Goal: Find specific page/section: Find specific page/section

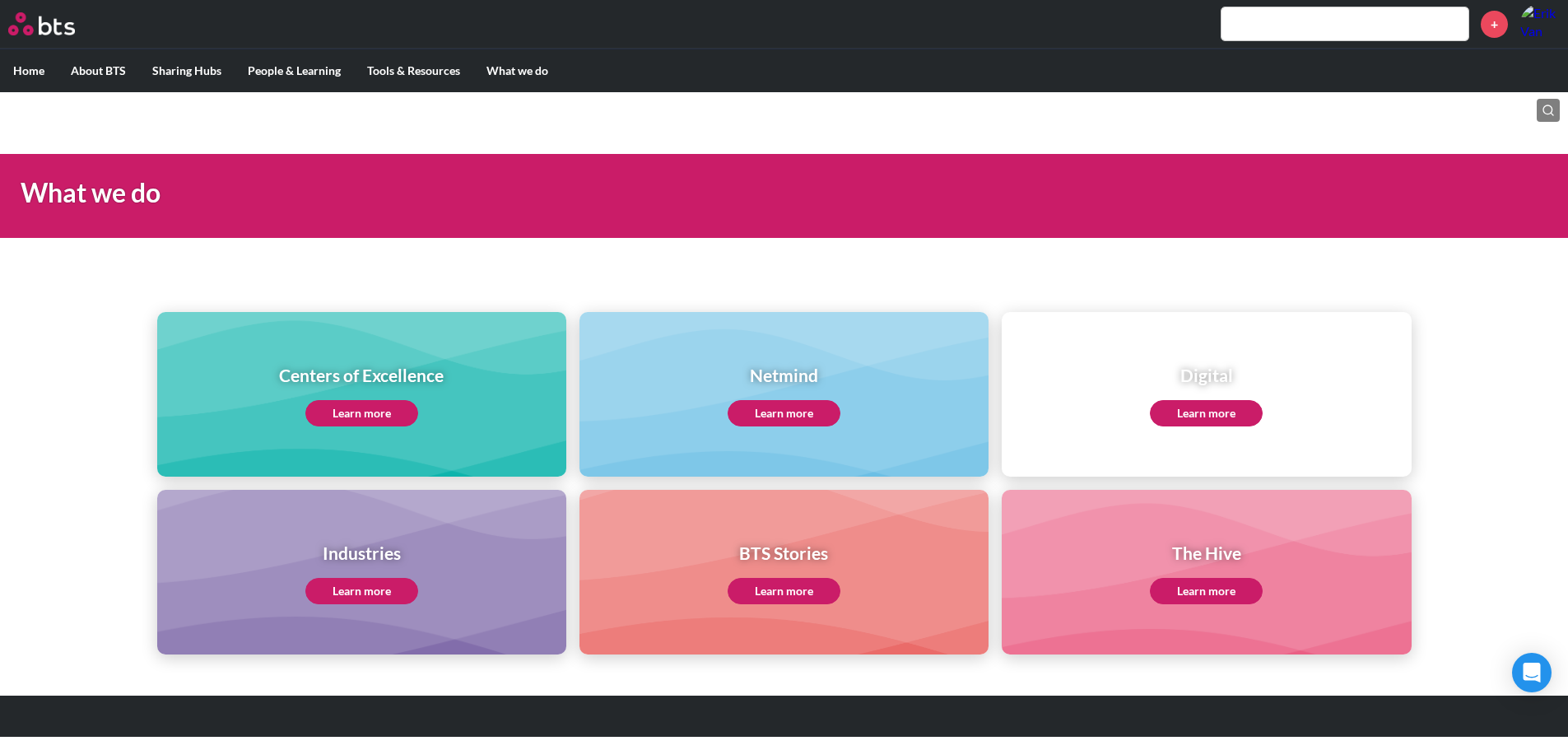
scroll to position [10, 0]
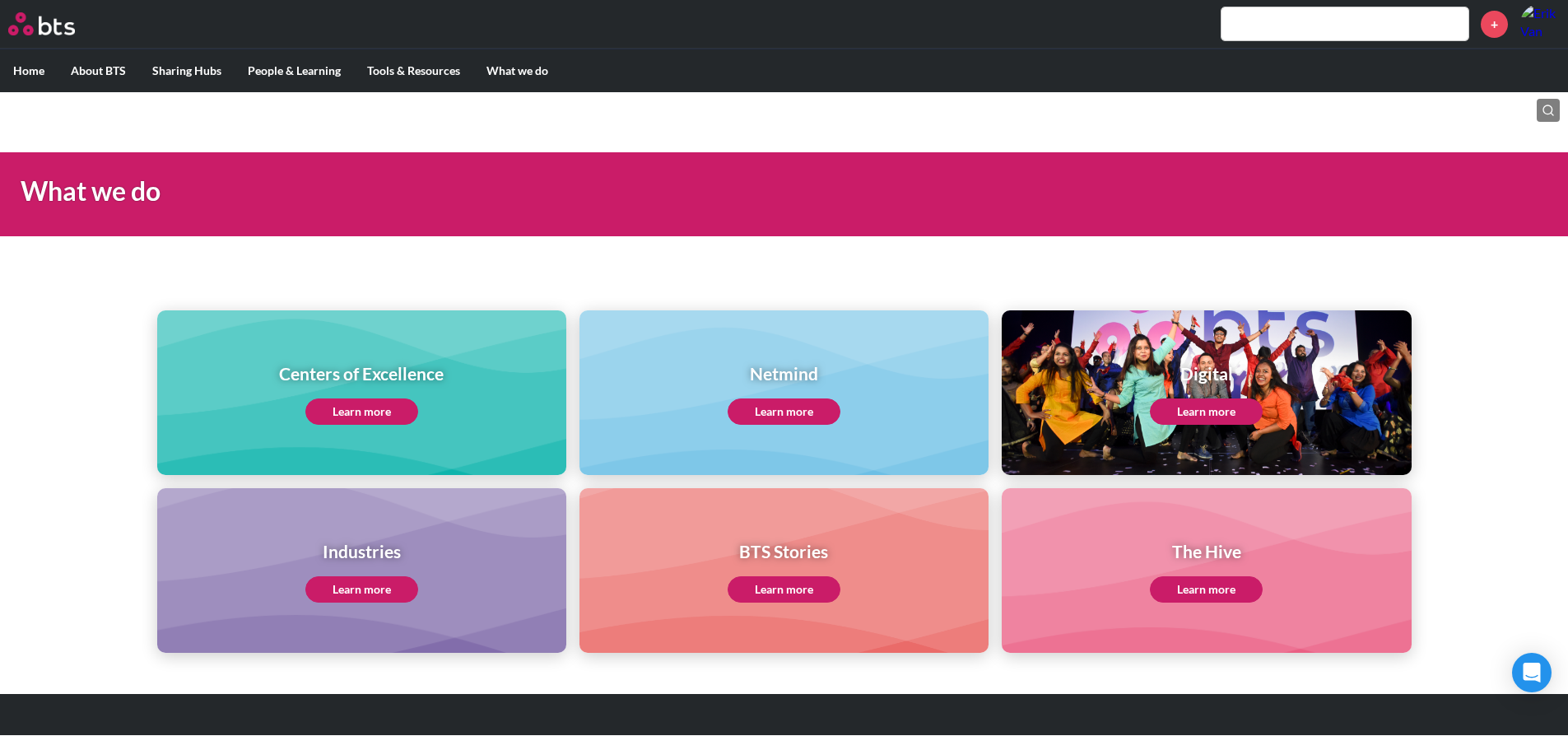
click at [1200, 417] on link "Learn more" at bounding box center [1206, 411] width 113 height 26
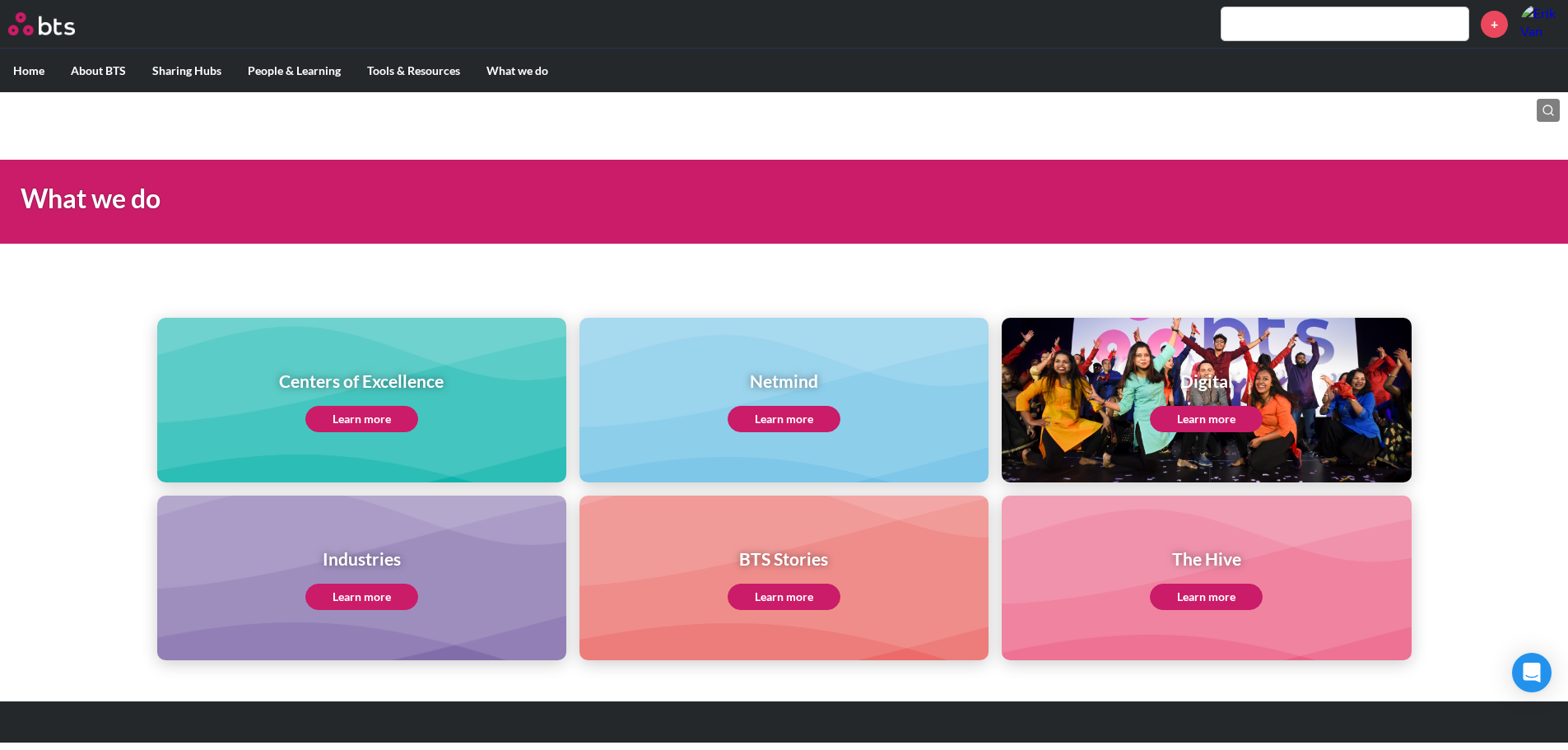
scroll to position [0, 0]
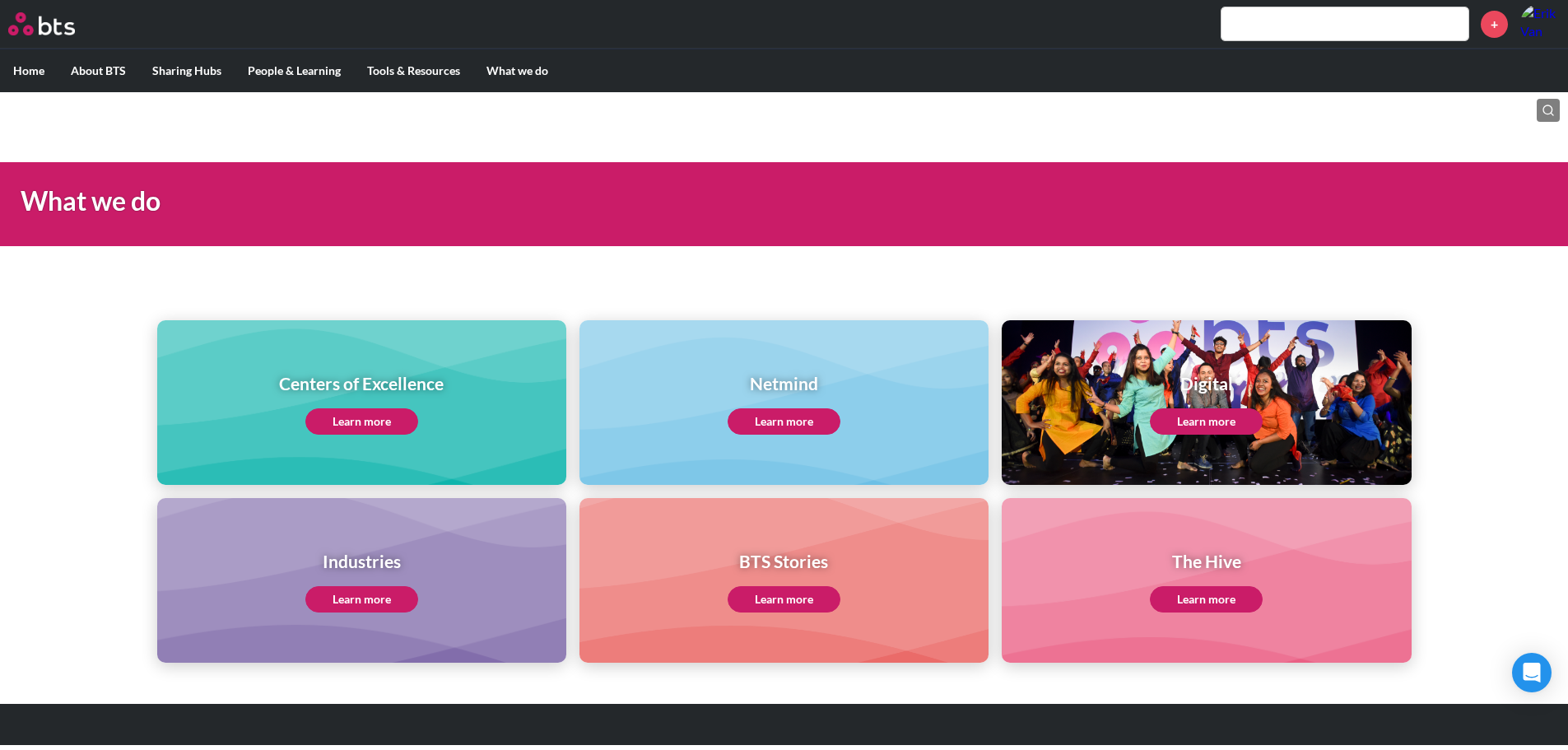
click at [1264, 23] on input "text" at bounding box center [1344, 24] width 247 height 33
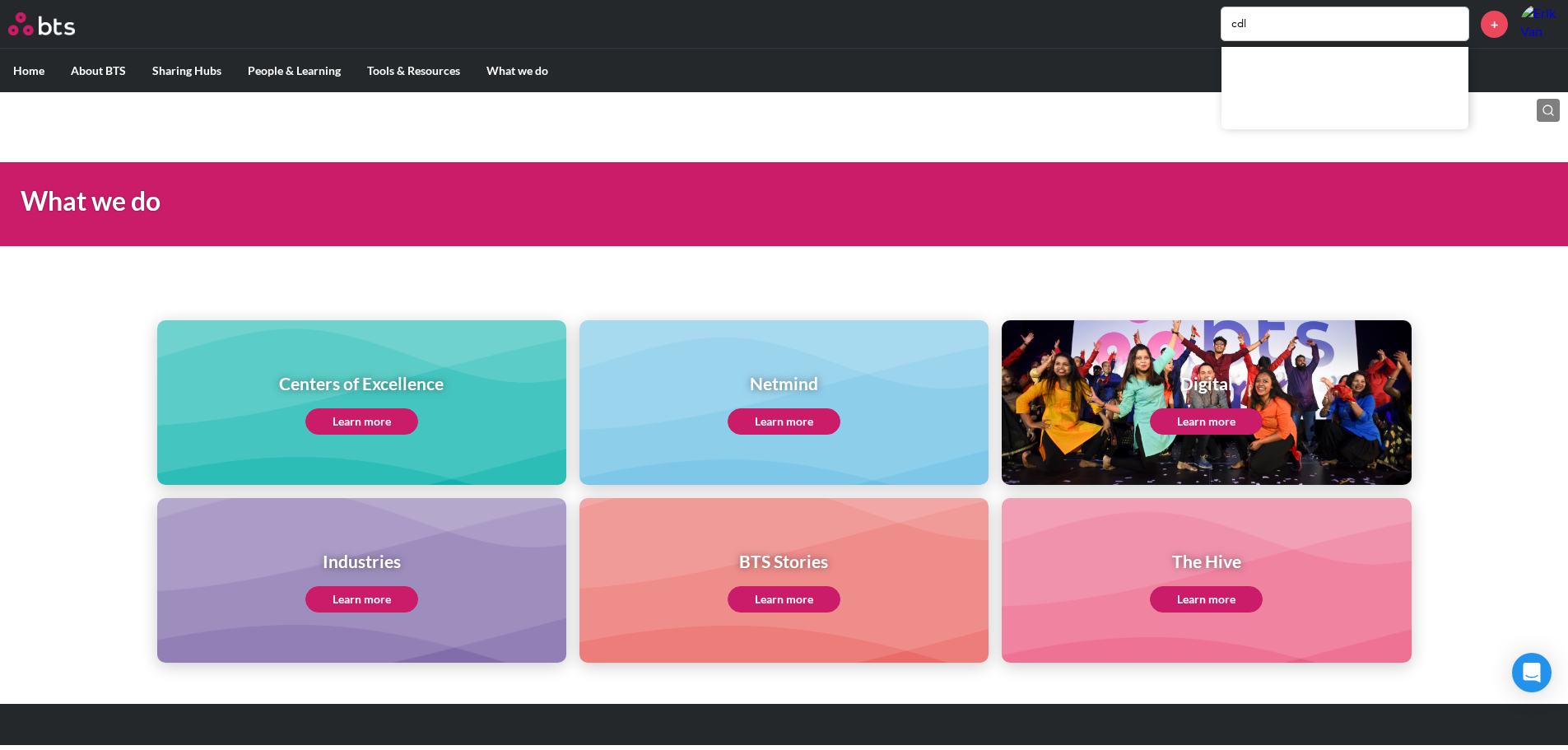
click at [1338, 25] on input "cdl" at bounding box center [1344, 24] width 247 height 33
drag, startPoint x: 1354, startPoint y: 25, endPoint x: 1111, endPoint y: 20, distance: 243.1
click at [1111, 20] on div "cdl +" at bounding box center [833, 24] width 1455 height 40
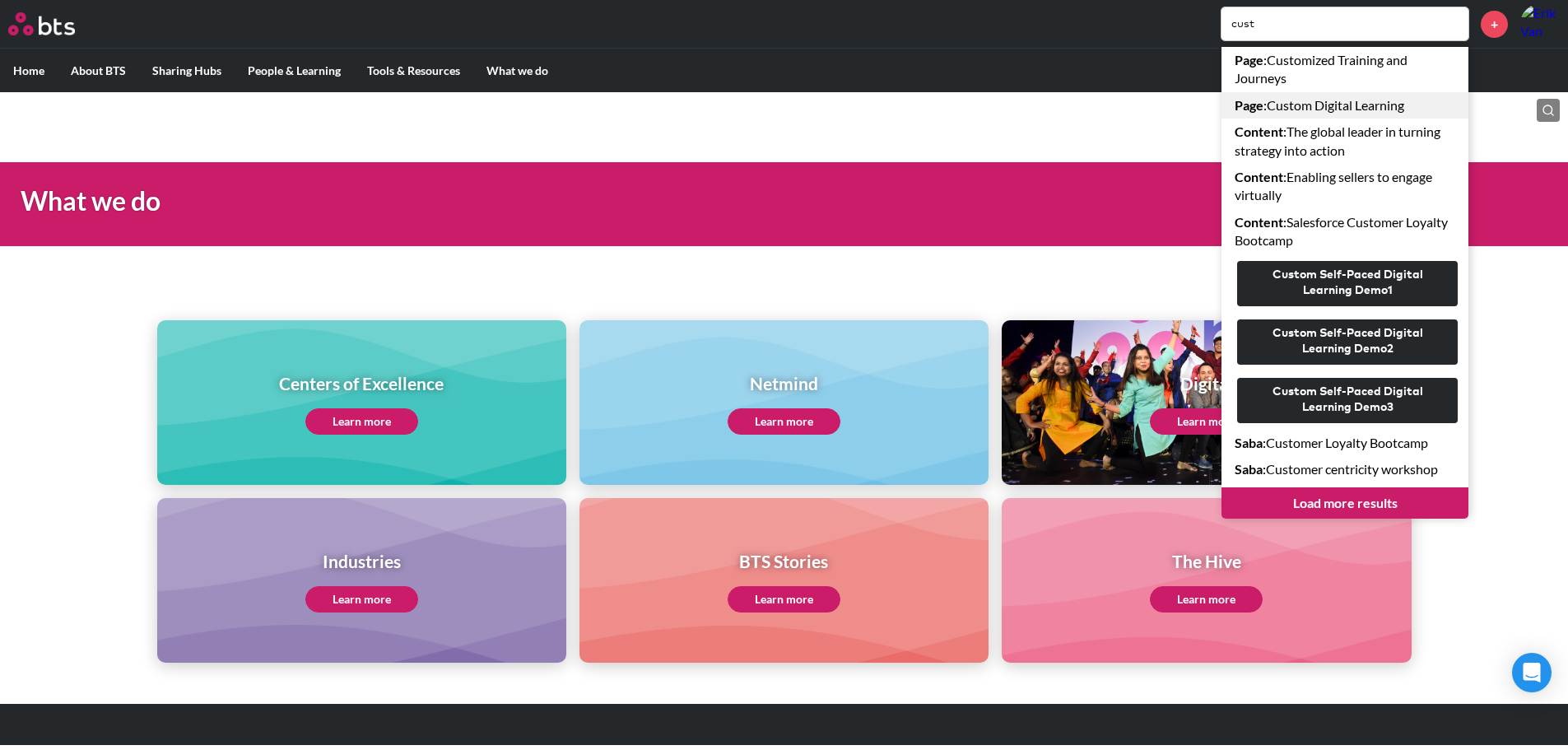
type input "cust"
click at [1291, 110] on link "Page : Custom Digital Learning" at bounding box center [1344, 105] width 247 height 26
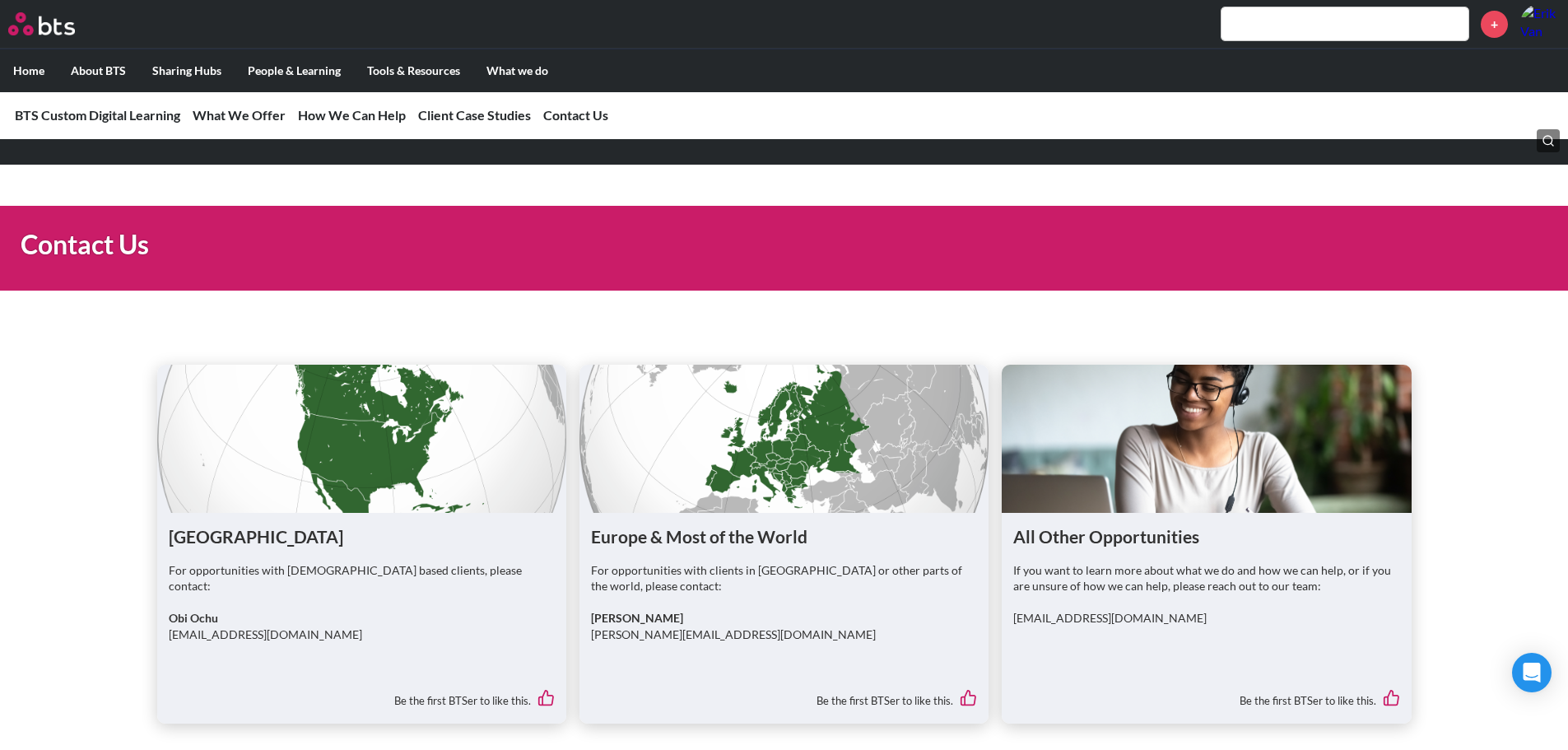
scroll to position [2827, 0]
